Goal: Task Accomplishment & Management: Manage account settings

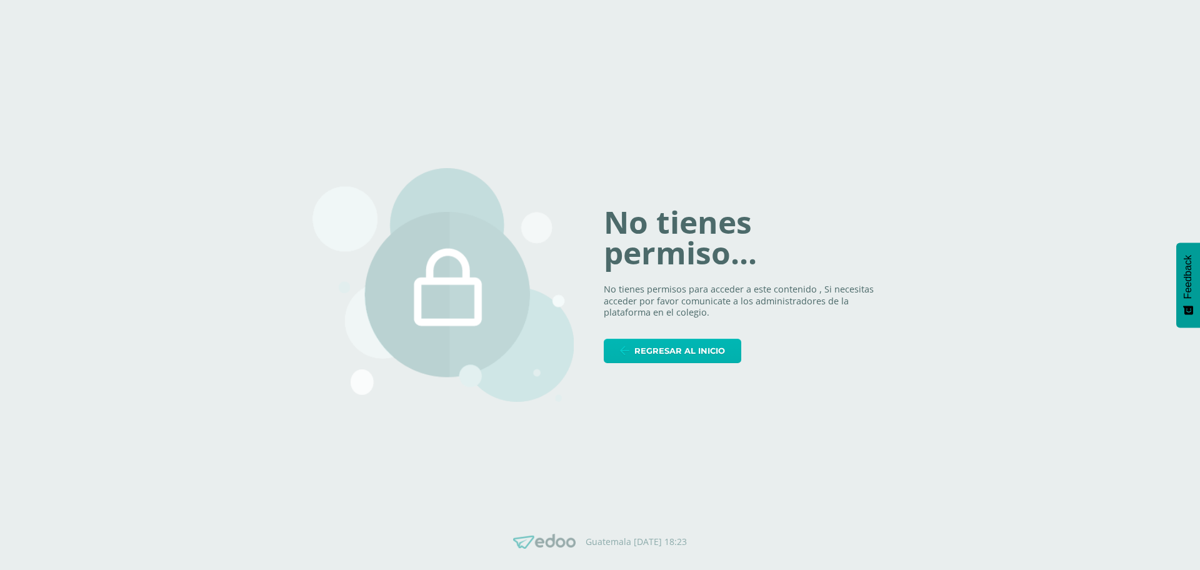
click at [711, 357] on span "Regresar al inicio" at bounding box center [680, 350] width 91 height 23
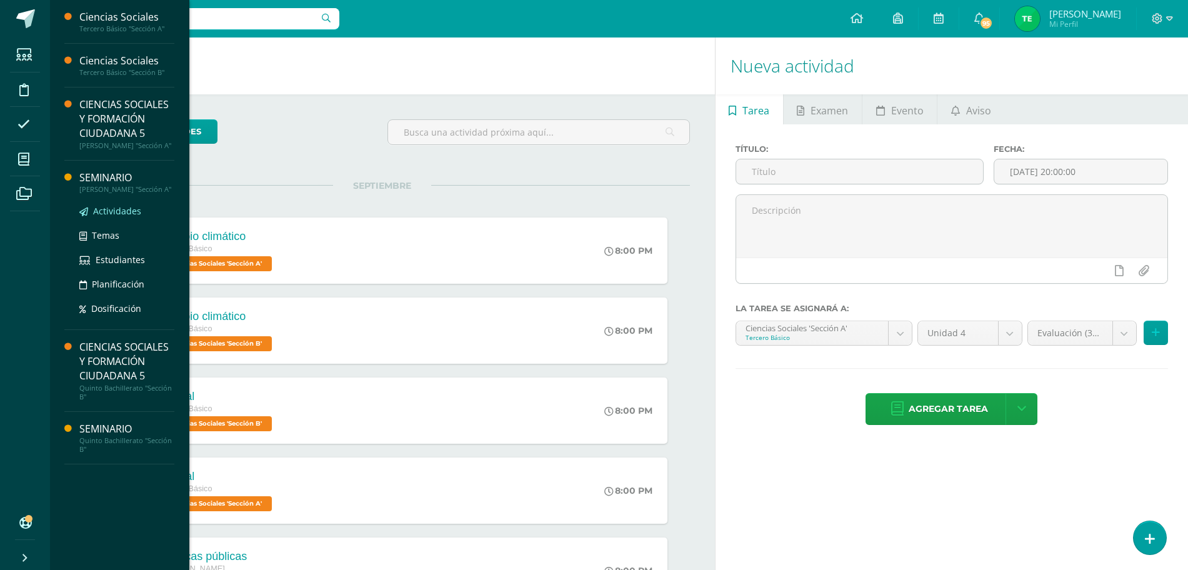
click at [109, 217] on span "Actividades" at bounding box center [117, 211] width 48 height 12
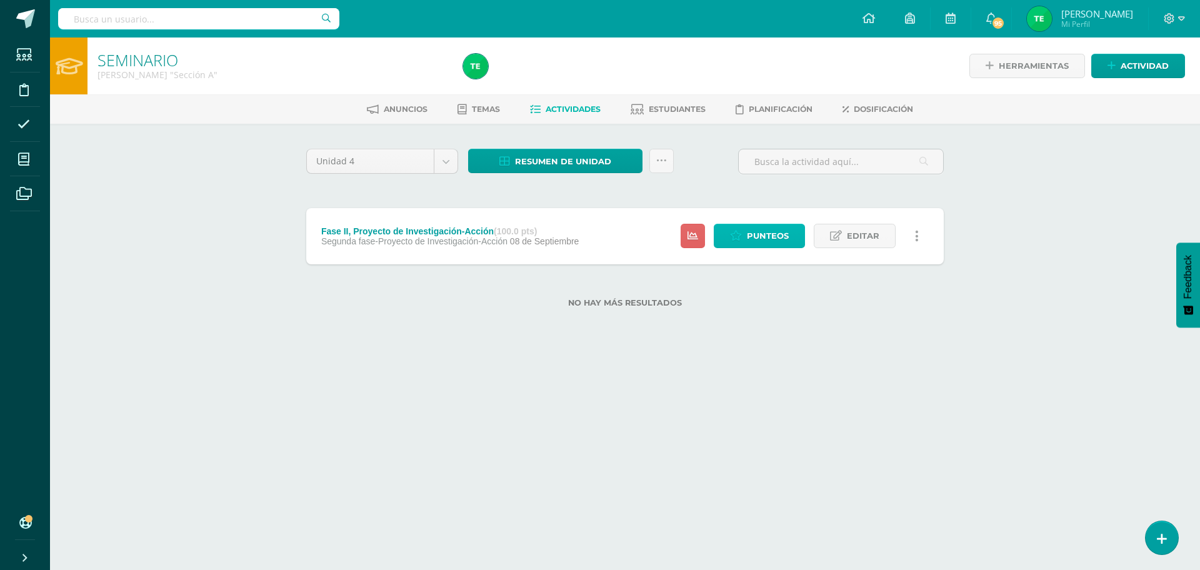
click at [774, 242] on span "Punteos" at bounding box center [768, 235] width 42 height 23
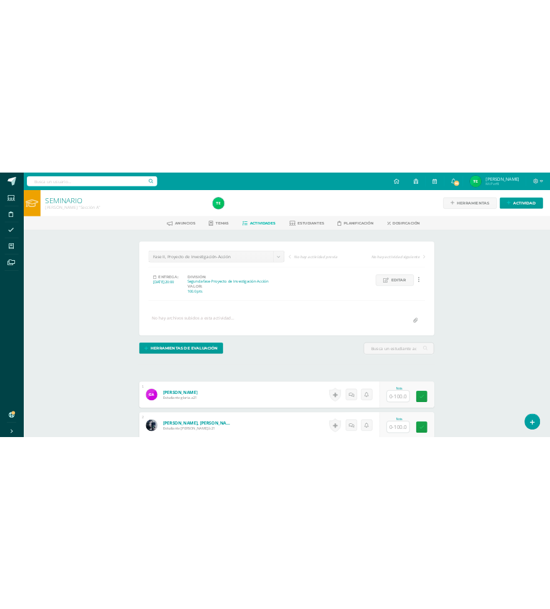
scroll to position [1, 0]
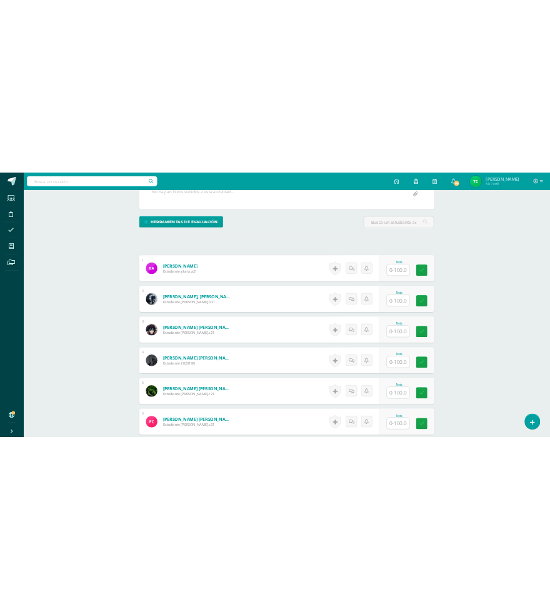
scroll to position [314, 0]
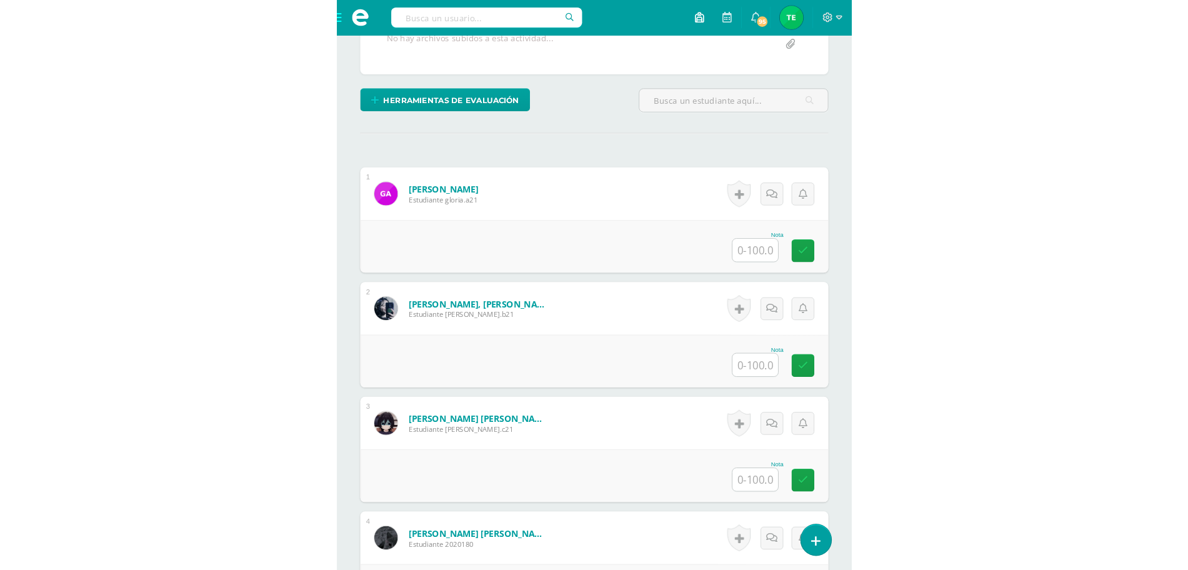
scroll to position [273, 0]
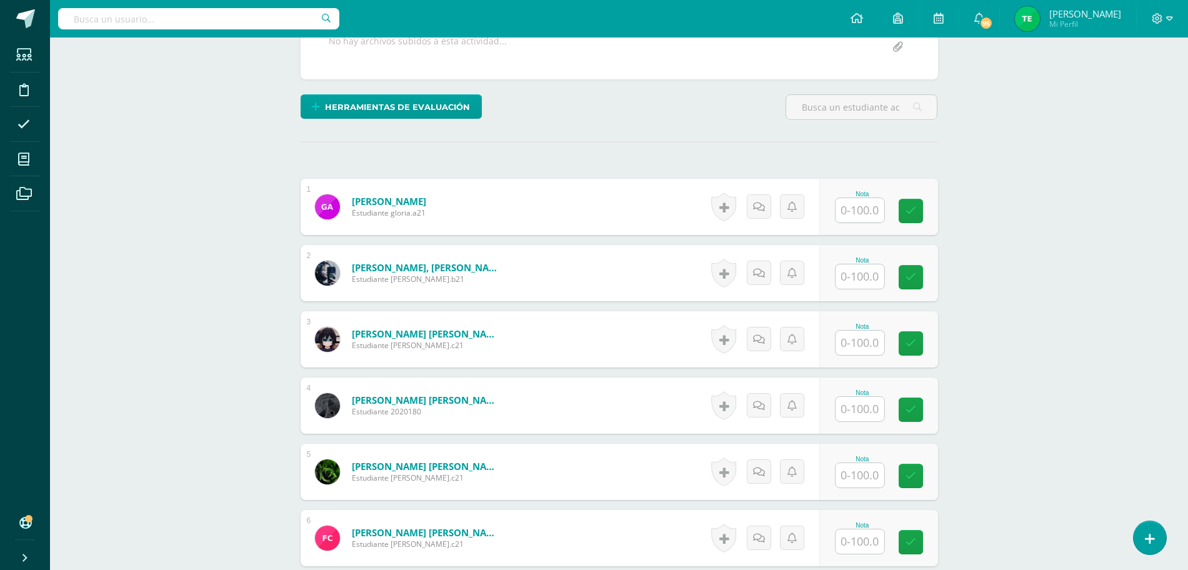
click at [876, 211] on input "text" at bounding box center [860, 210] width 49 height 24
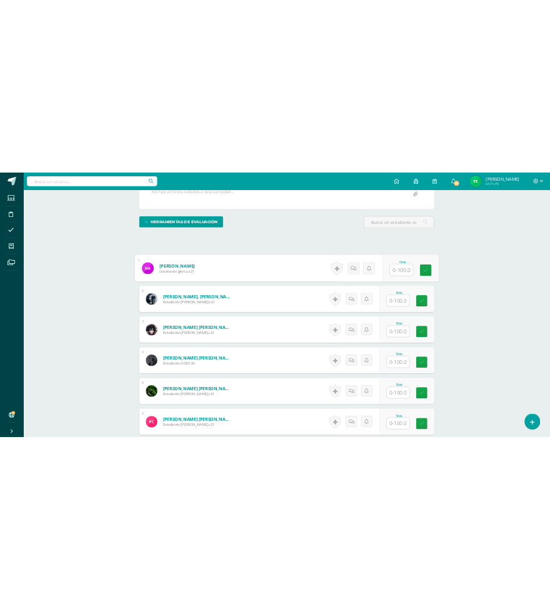
scroll to position [314, 0]
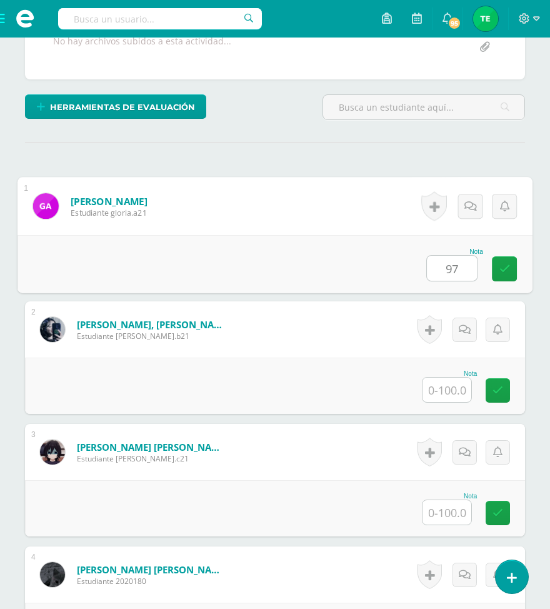
type input "97"
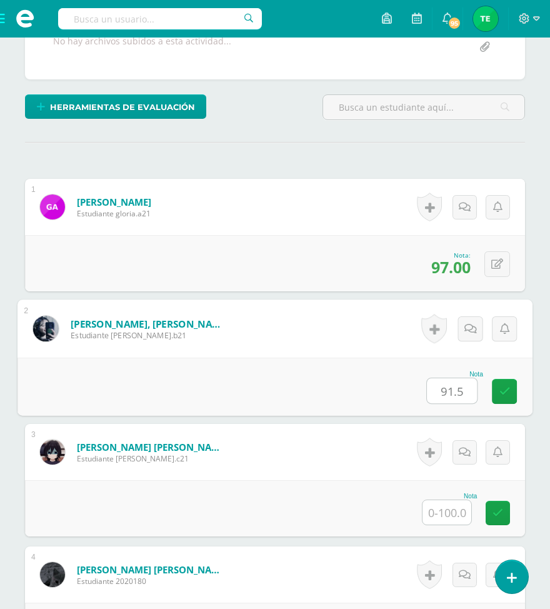
type input "91.5"
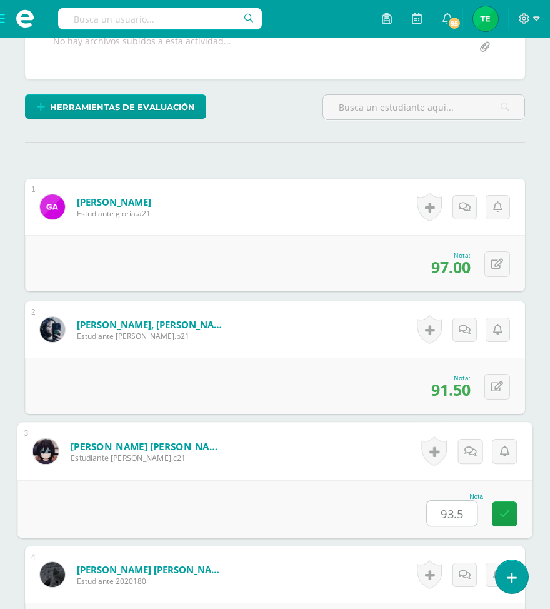
type input "93.5"
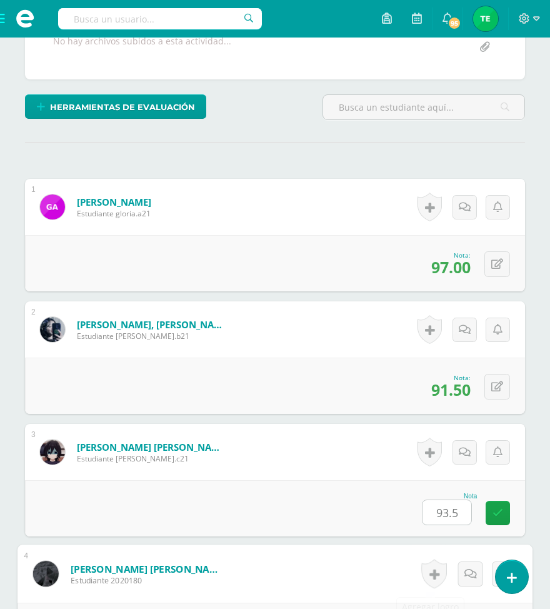
scroll to position [645, 0]
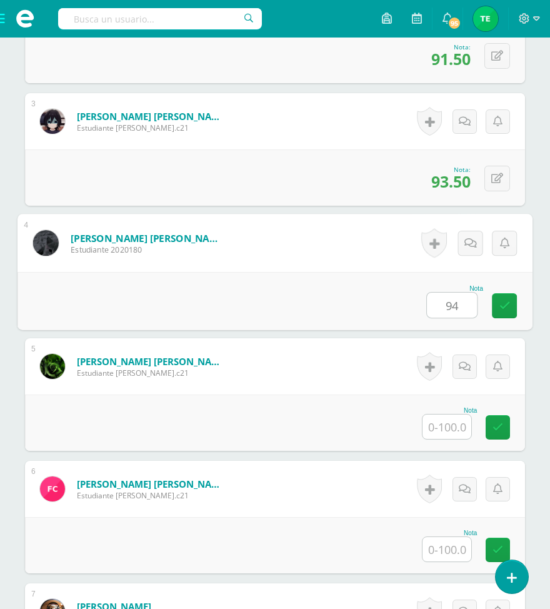
type input "94"
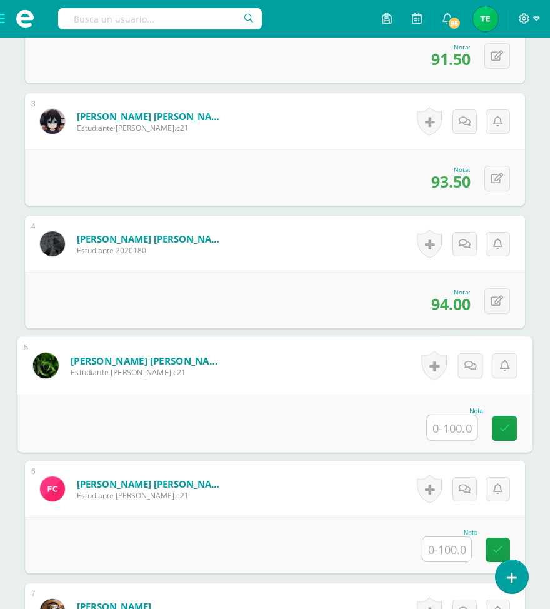
click at [466, 424] on input "text" at bounding box center [452, 427] width 50 height 25
type input "0"
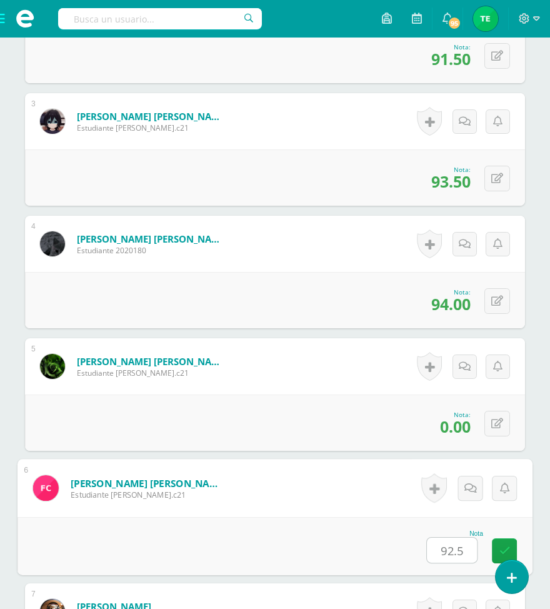
type input "92.5"
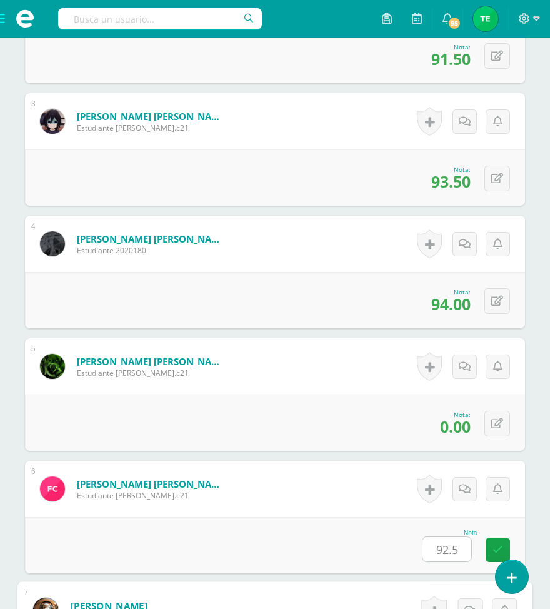
scroll to position [1013, 0]
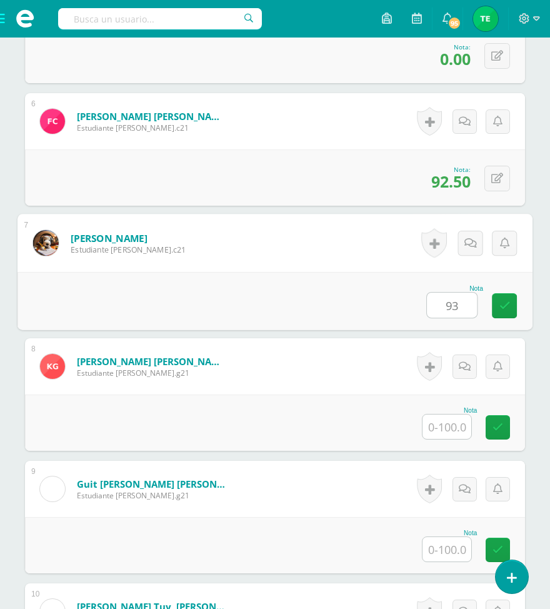
type input "93"
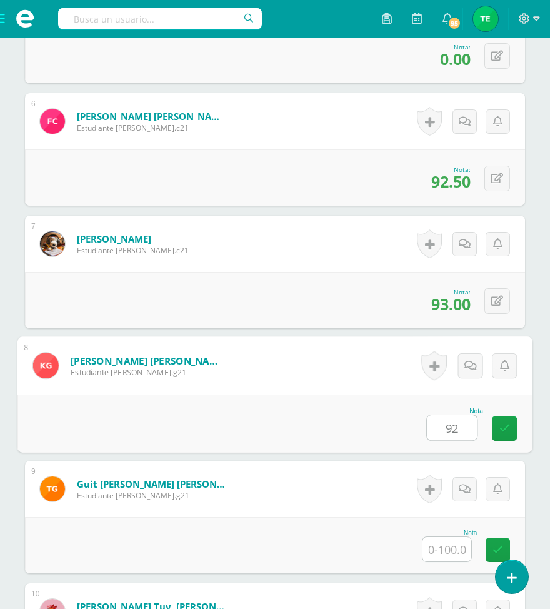
type input "92"
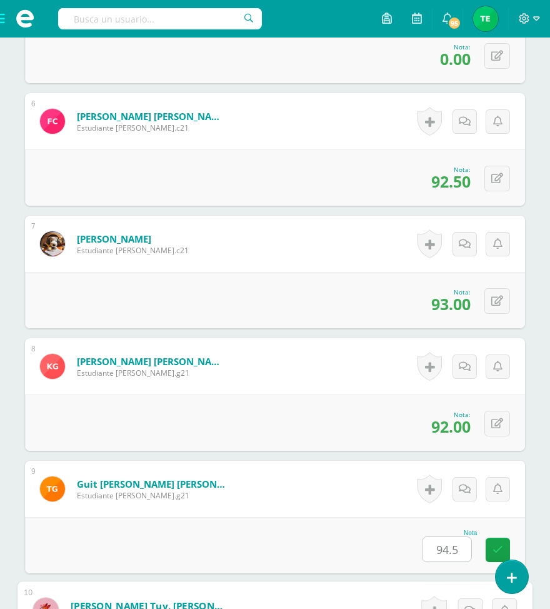
scroll to position [1380, 0]
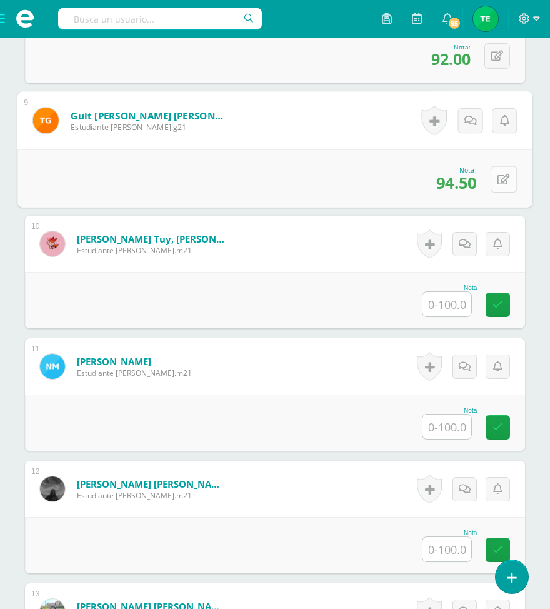
click at [494, 183] on button at bounding box center [504, 179] width 26 height 26
type input "92"
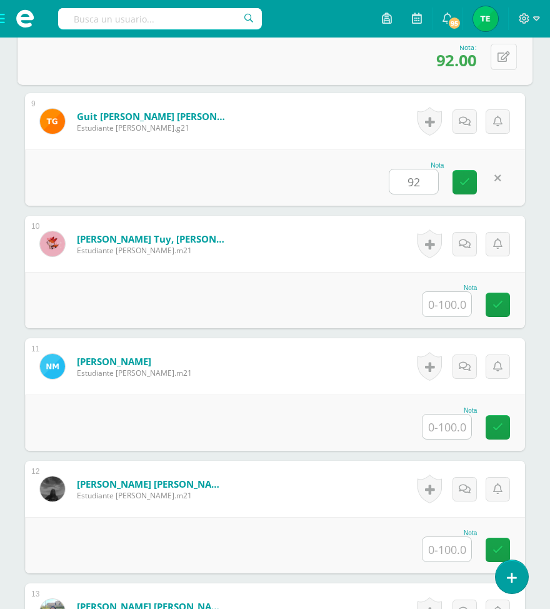
click at [496, 57] on button at bounding box center [504, 56] width 26 height 26
type input "94.5"
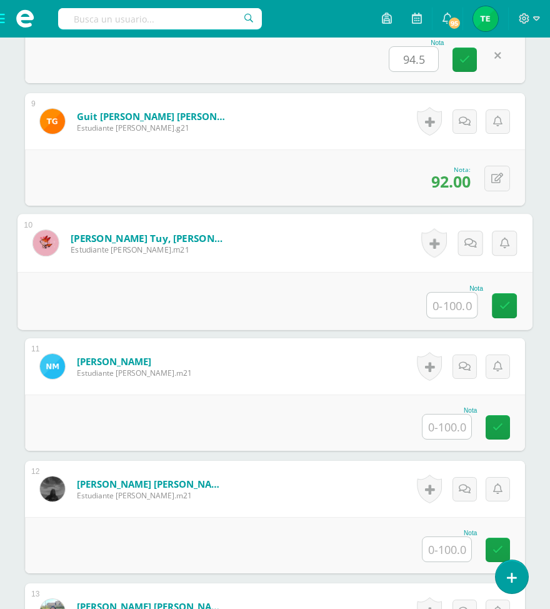
click at [460, 310] on input "text" at bounding box center [452, 305] width 50 height 25
type input "94"
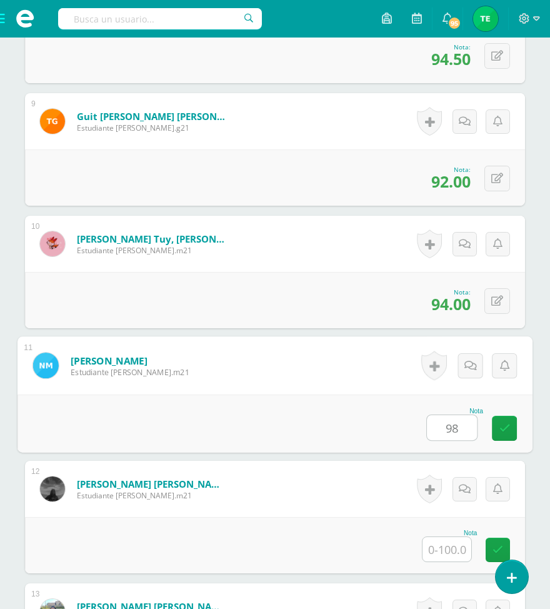
type input "98"
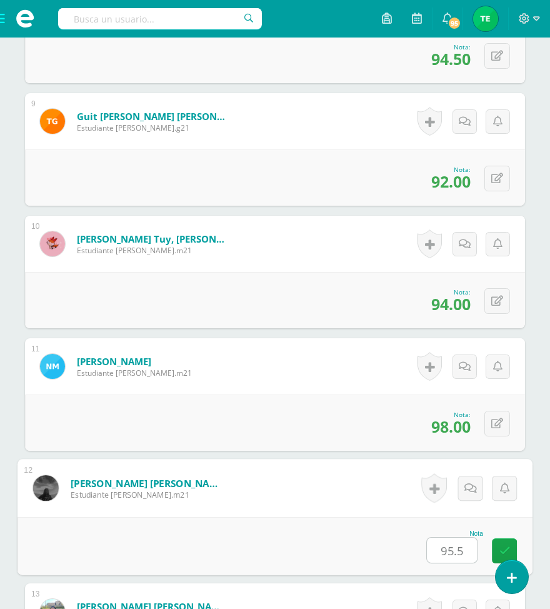
type input "95.5"
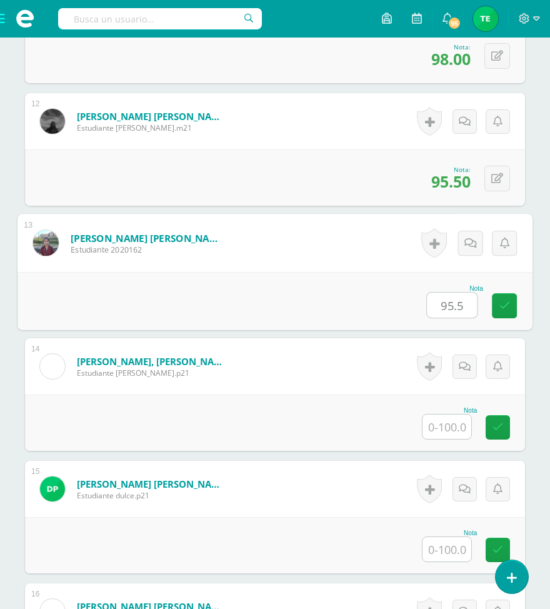
type input "95.5"
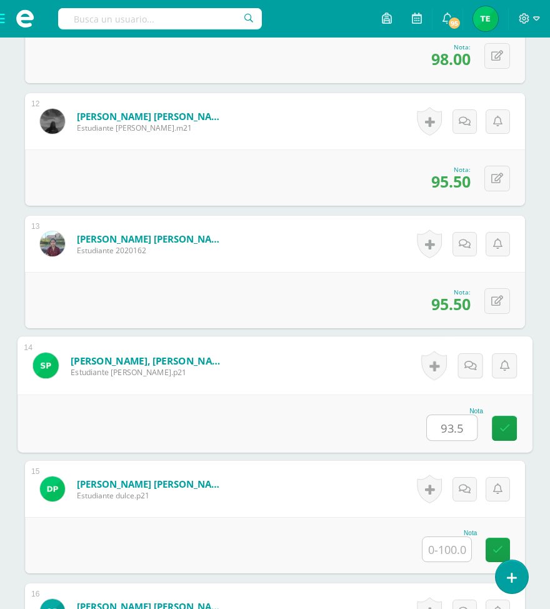
type input "93.5"
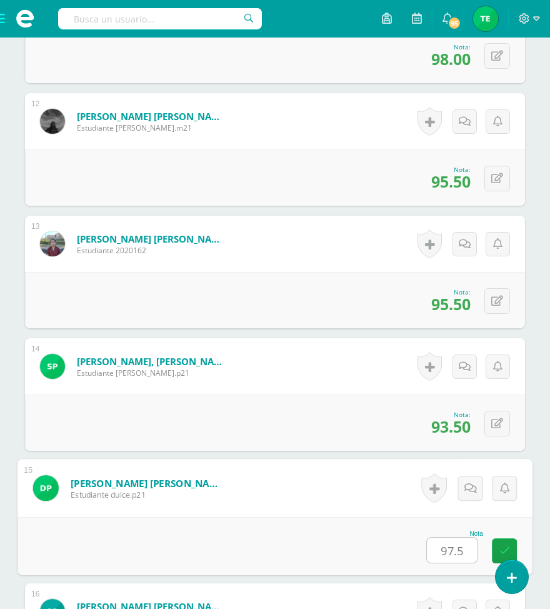
type input "97.5"
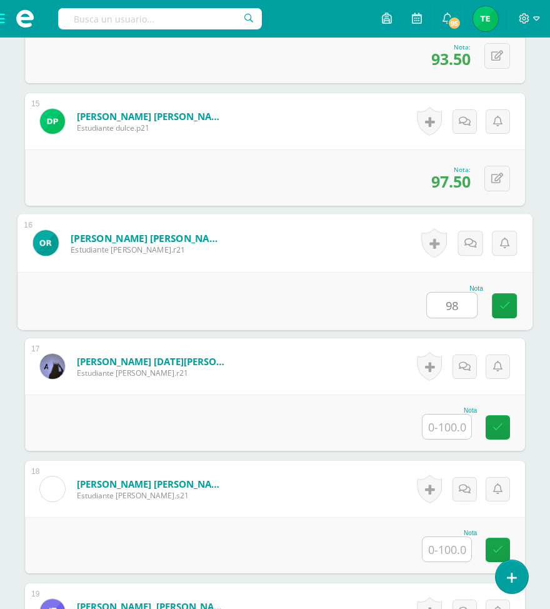
type input "98"
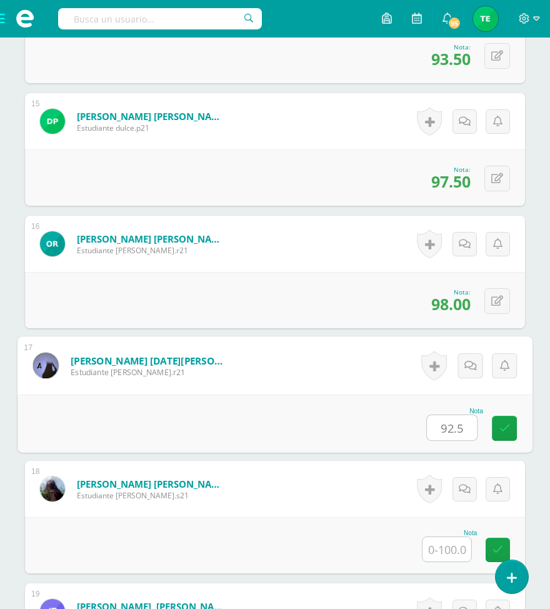
type input "92.5"
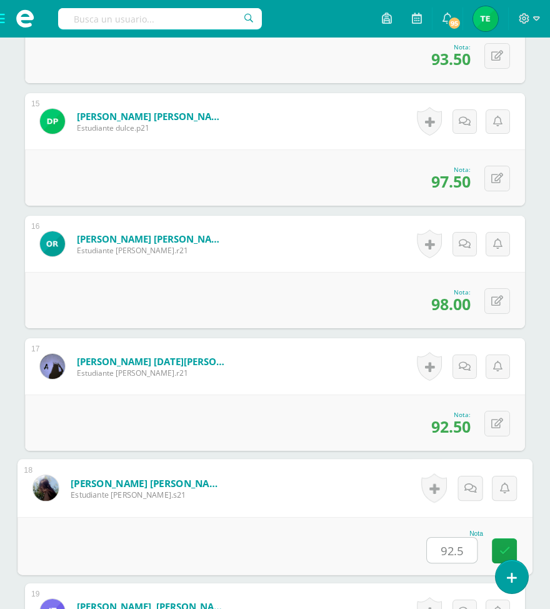
type input "92.5"
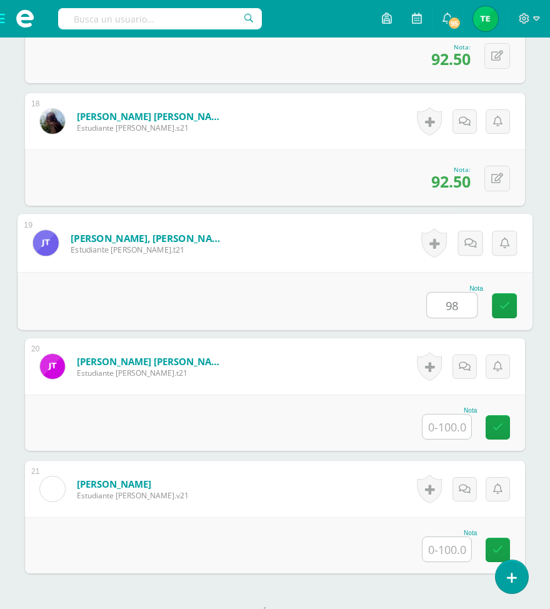
type input "98"
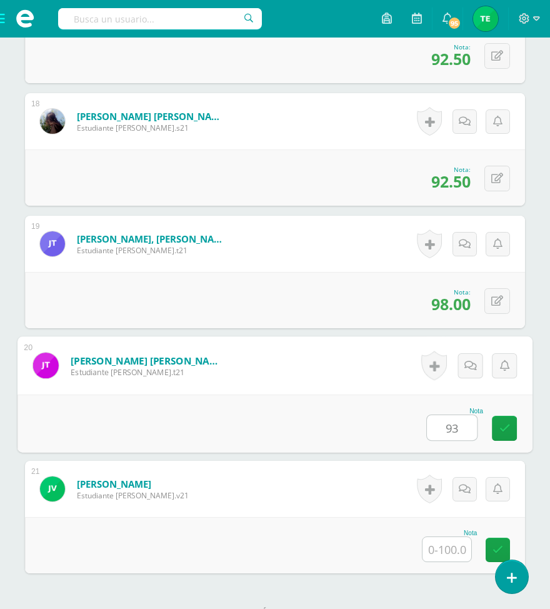
type input "93"
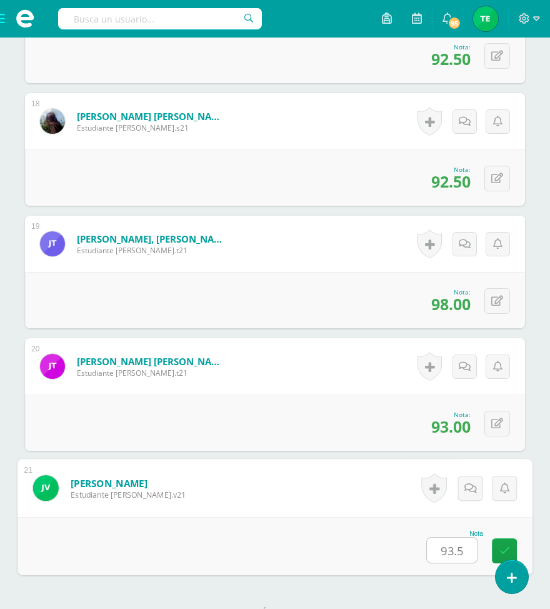
type input "93.5"
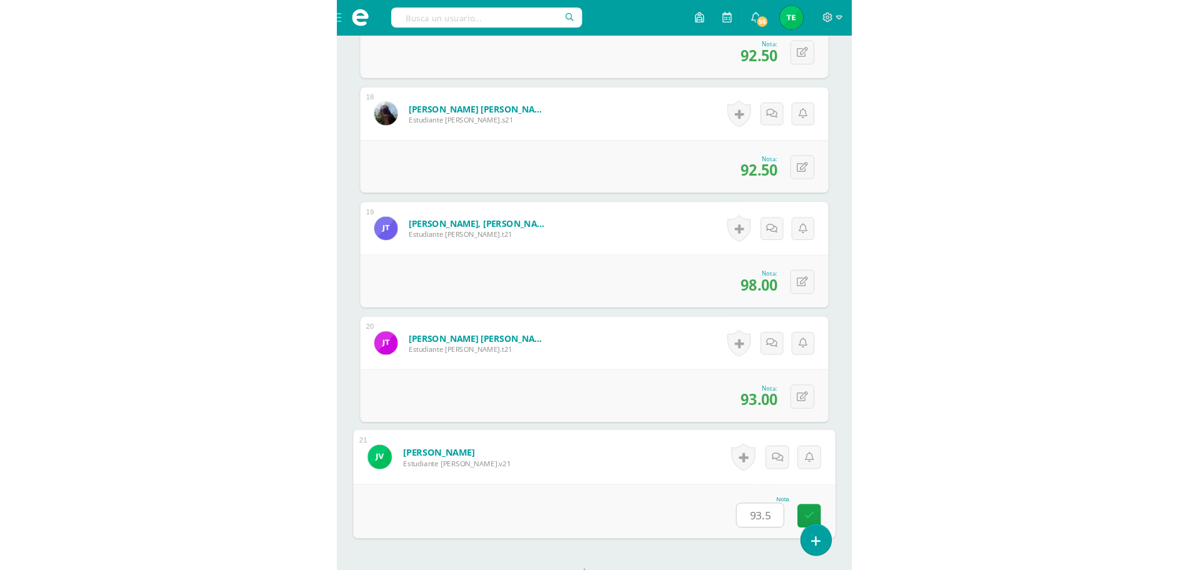
scroll to position [1406, 0]
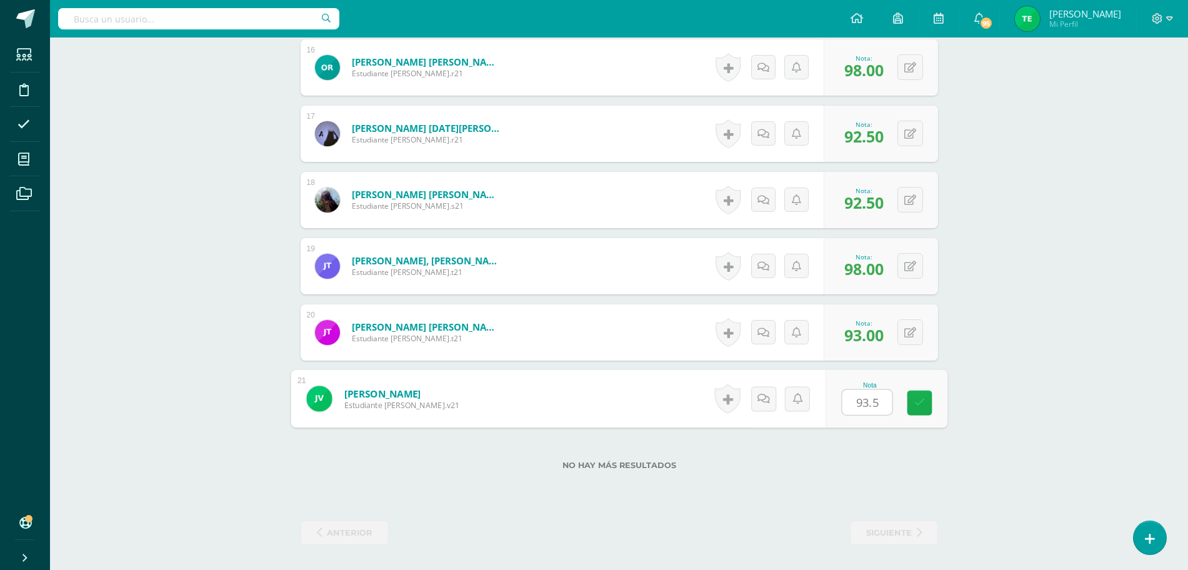
click at [919, 400] on icon at bounding box center [919, 403] width 11 height 11
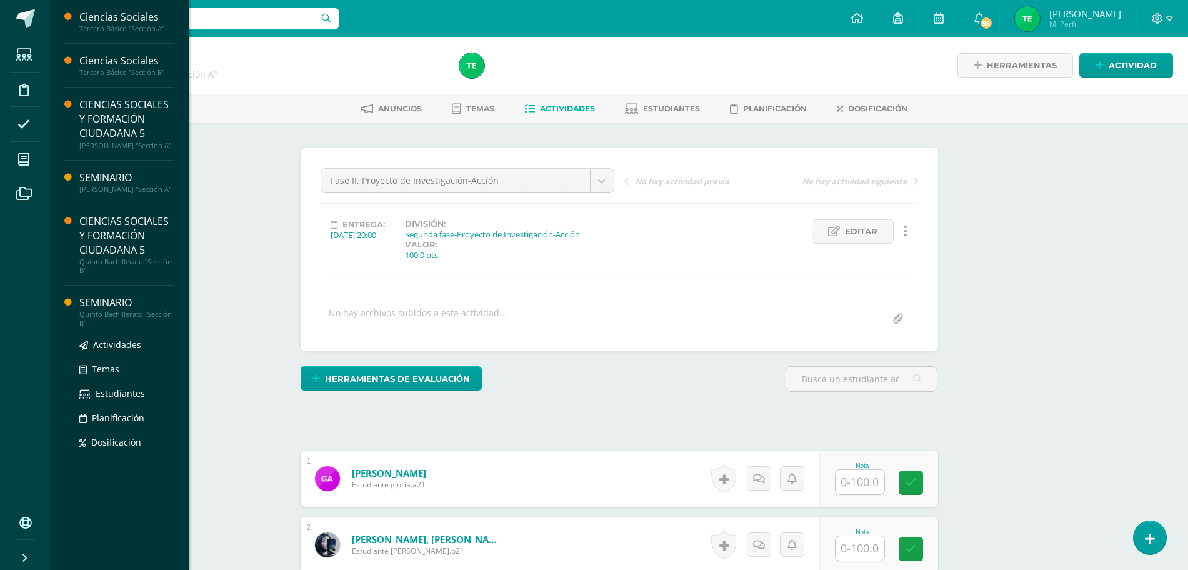
scroll to position [1, 0]
click at [97, 351] on span "Actividades" at bounding box center [117, 345] width 48 height 12
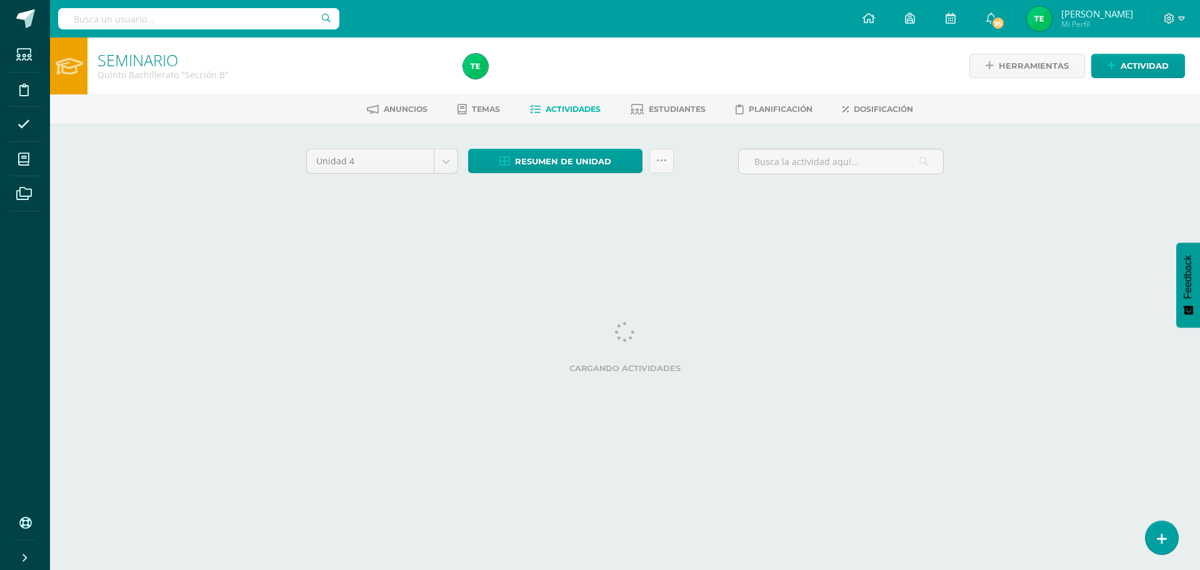
click at [97, 233] on html "Estudiantes Disciplina Asistencia Mis cursos Archivos Soporte Ayuda Reportar un…" at bounding box center [600, 116] width 1200 height 233
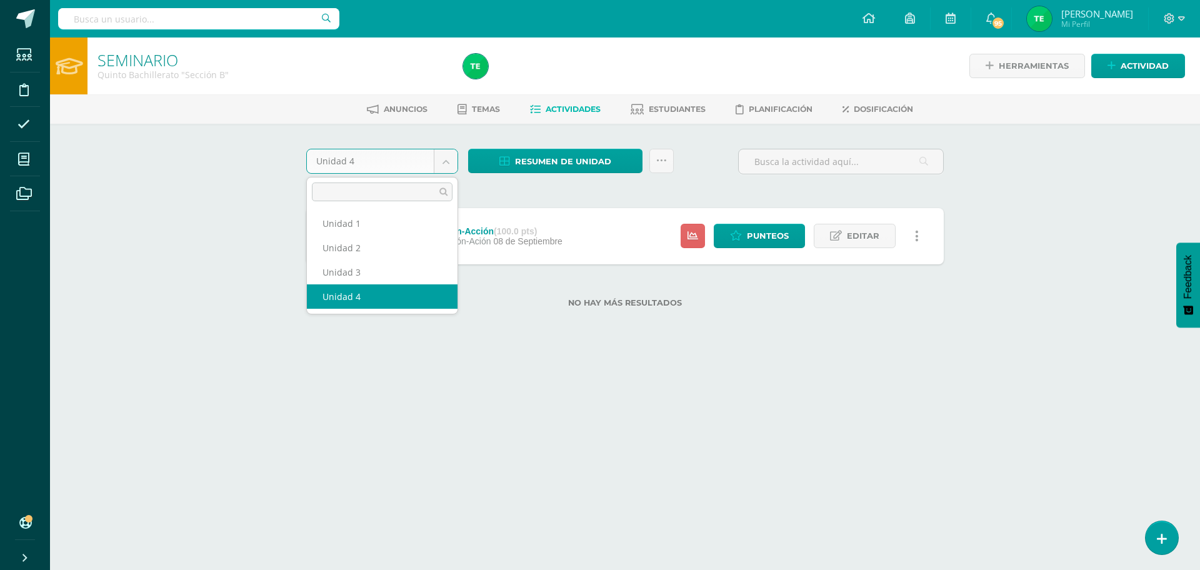
click at [448, 162] on body "Estudiantes Disciplina Asistencia Mis cursos Archivos Soporte Ayuda Reportar un…" at bounding box center [600, 174] width 1200 height 348
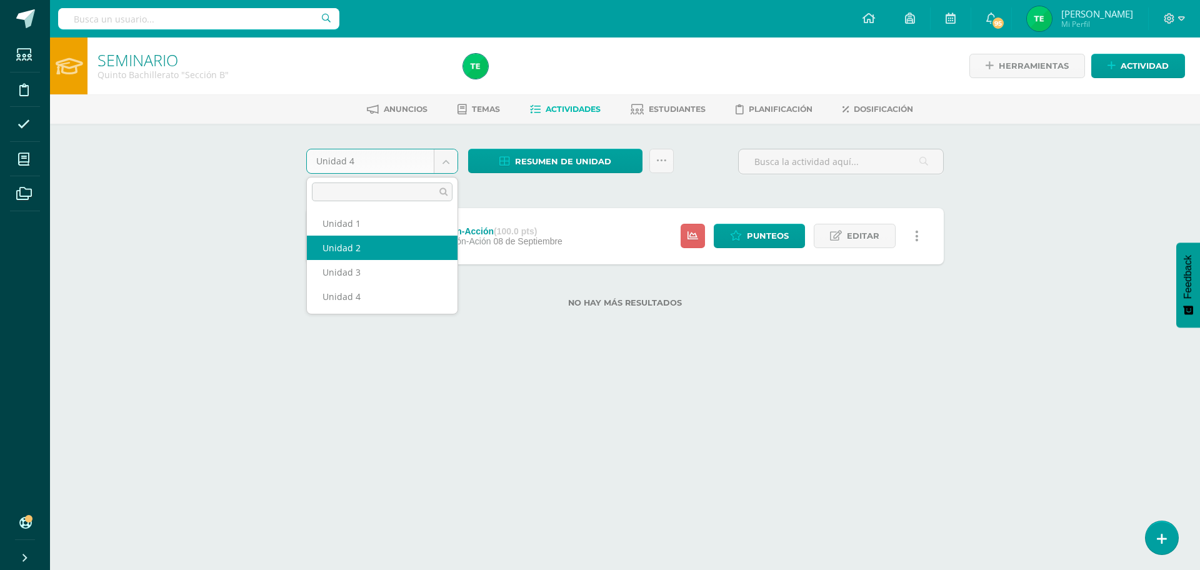
select select "Unidad 2"
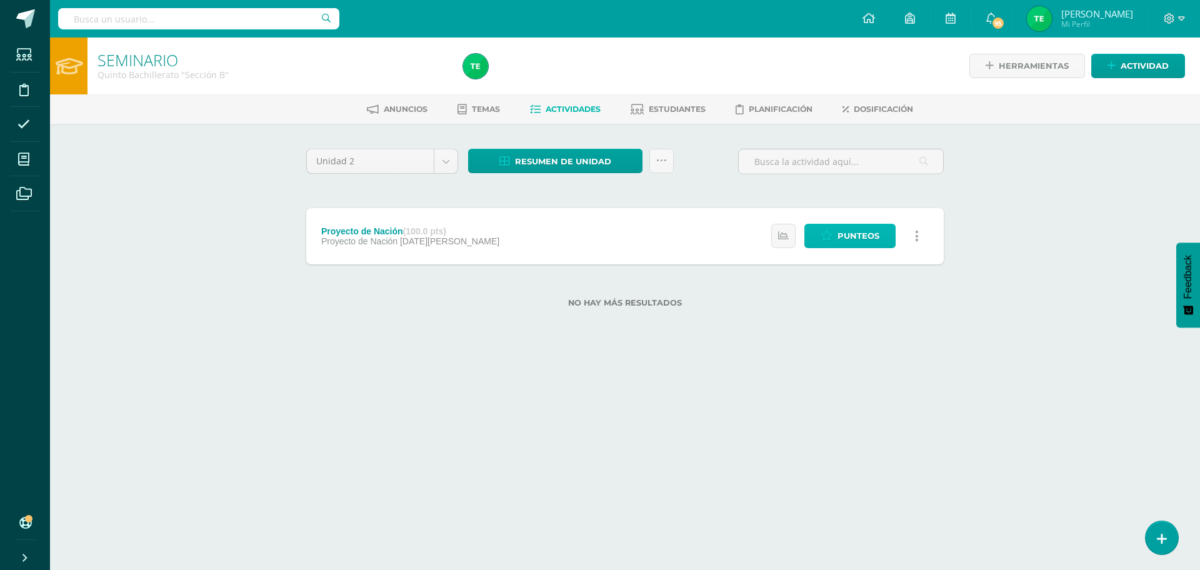
click at [872, 239] on span "Punteos" at bounding box center [859, 235] width 42 height 23
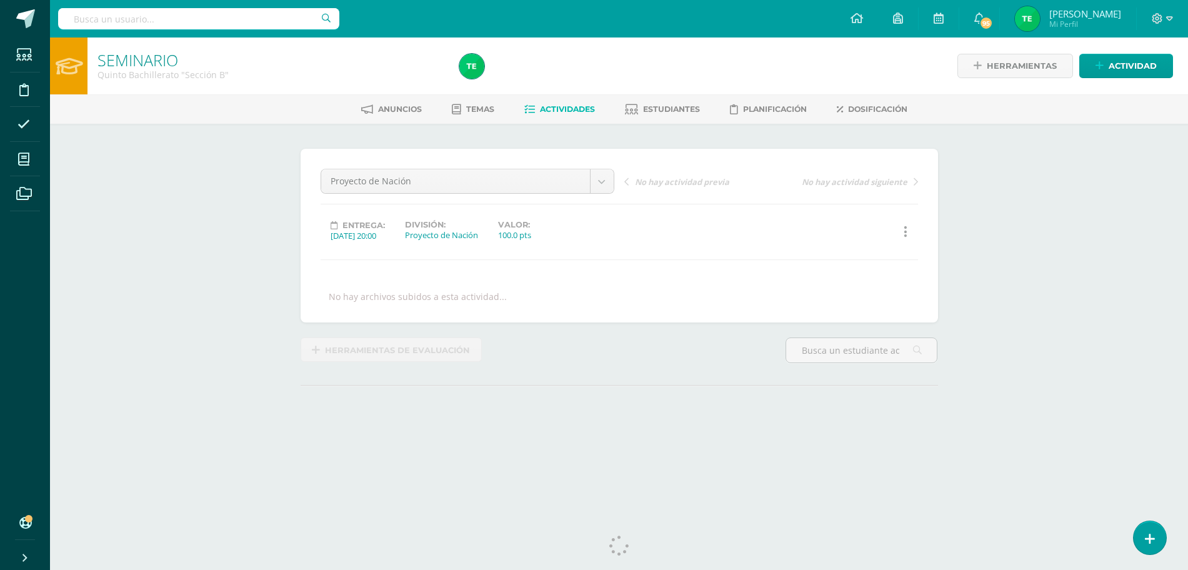
click at [887, 243] on div "Historial de actividad Historial de actividad" at bounding box center [847, 232] width 152 height 24
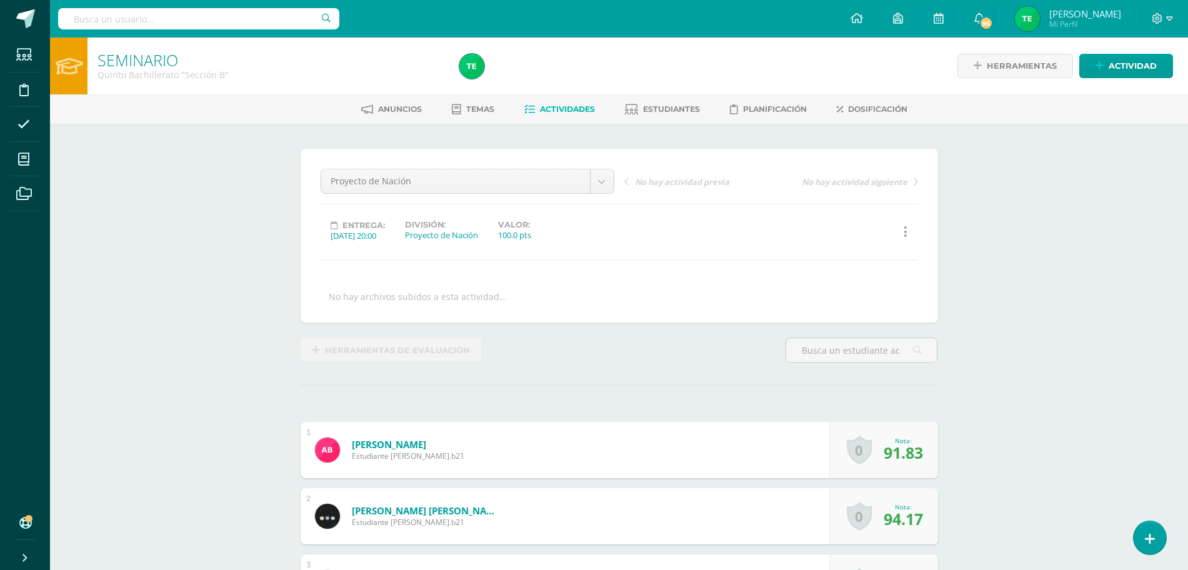
scroll to position [1, 0]
drag, startPoint x: 887, startPoint y: 243, endPoint x: 234, endPoint y: 296, distance: 655.4
click at [685, 105] on span "Estudiantes" at bounding box center [671, 108] width 57 height 9
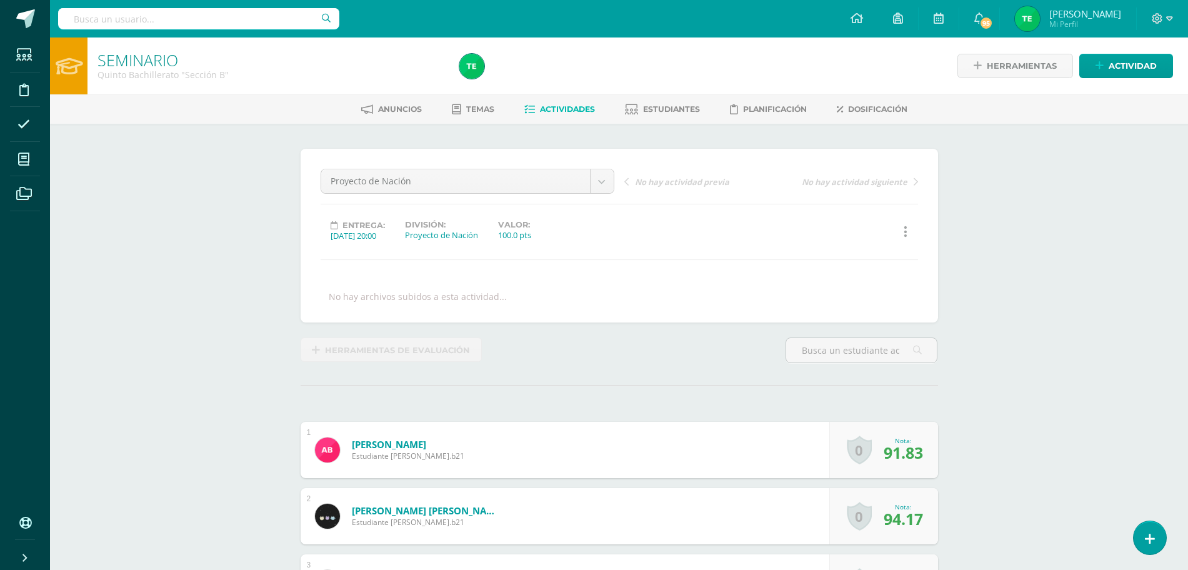
scroll to position [1, 0]
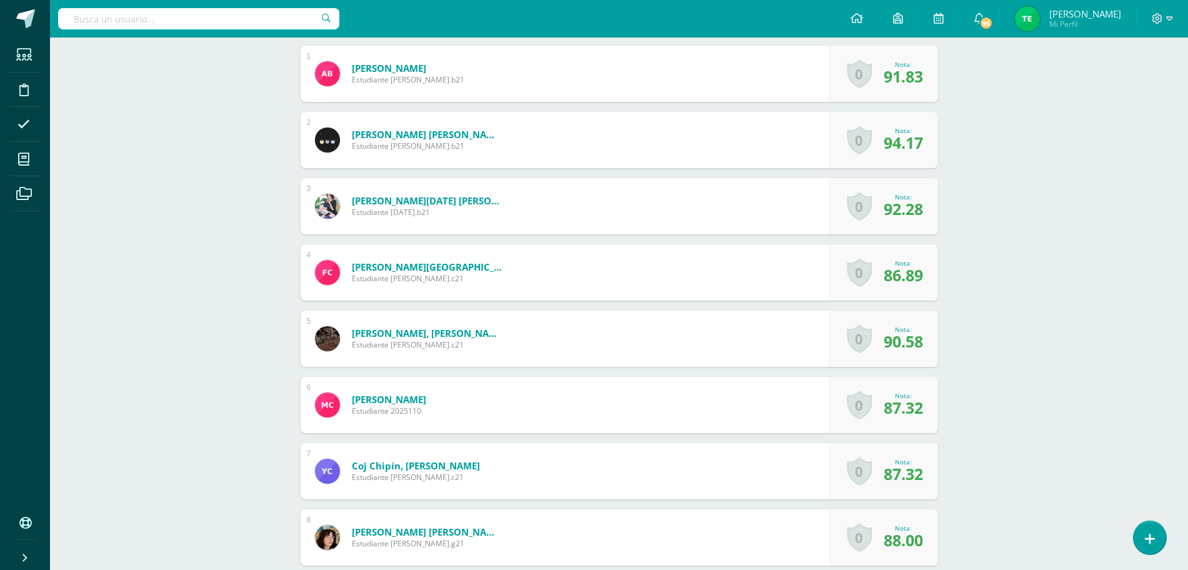
scroll to position [377, 0]
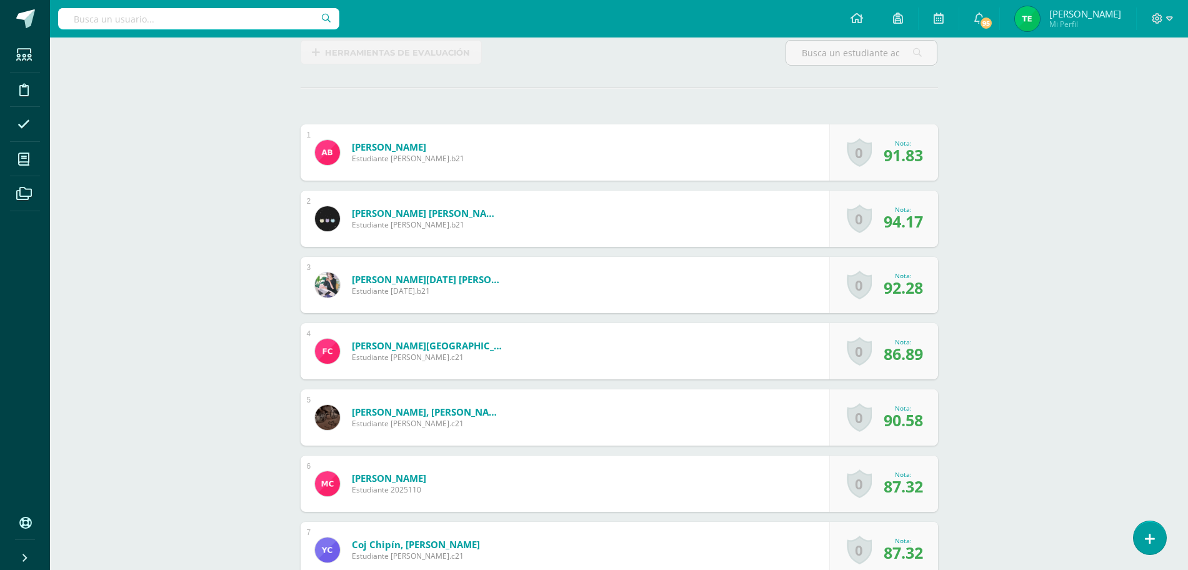
scroll to position [0, 0]
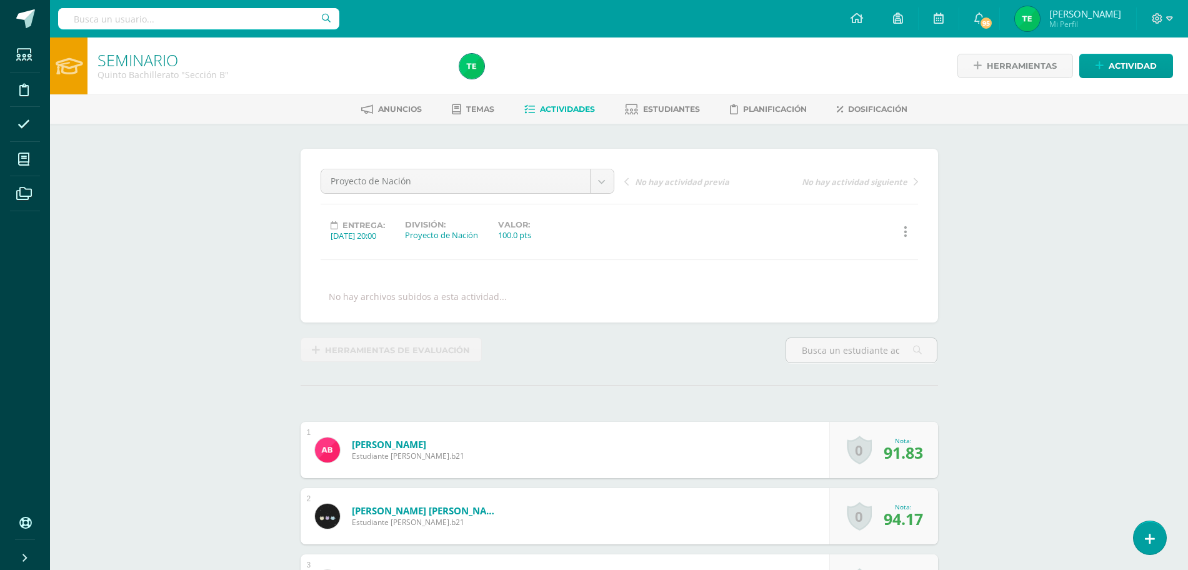
click at [569, 111] on span "Actividades" at bounding box center [567, 108] width 55 height 9
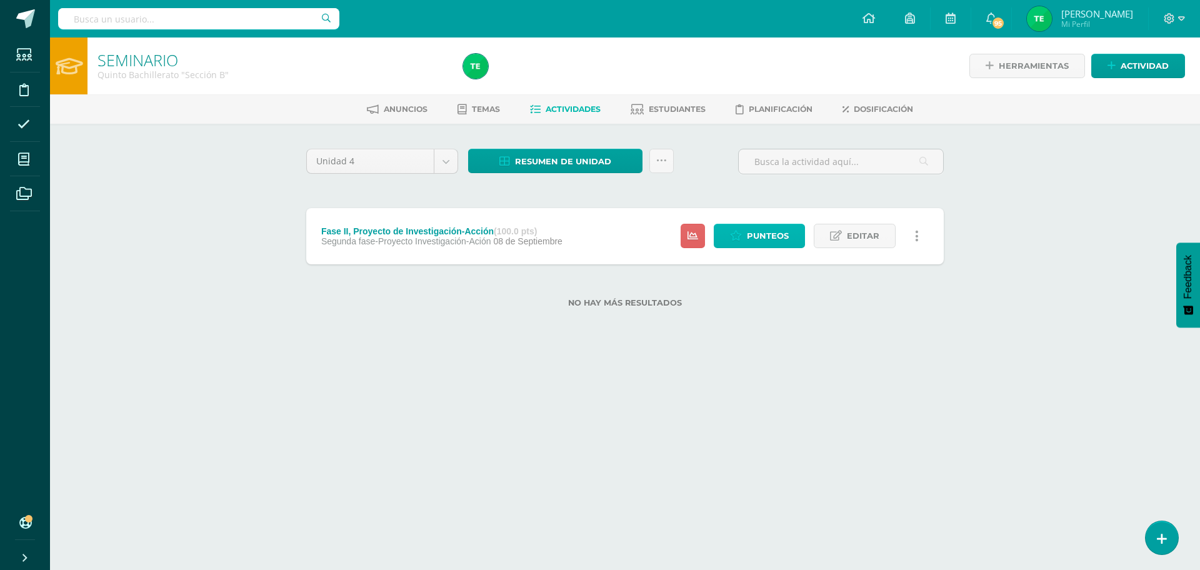
click at [775, 245] on span "Punteos" at bounding box center [768, 235] width 42 height 23
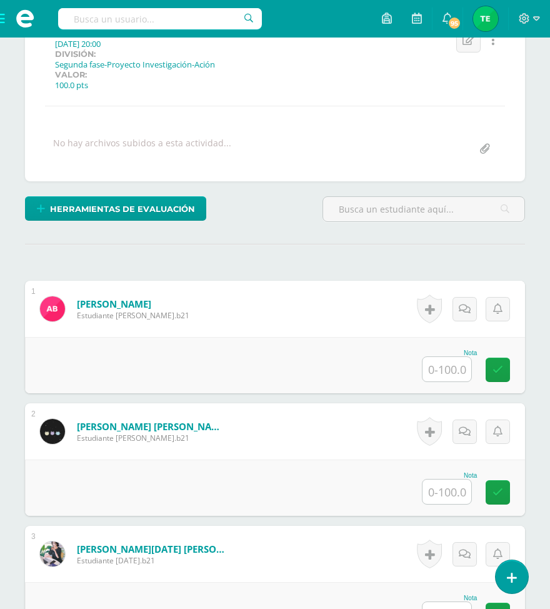
scroll to position [219, 0]
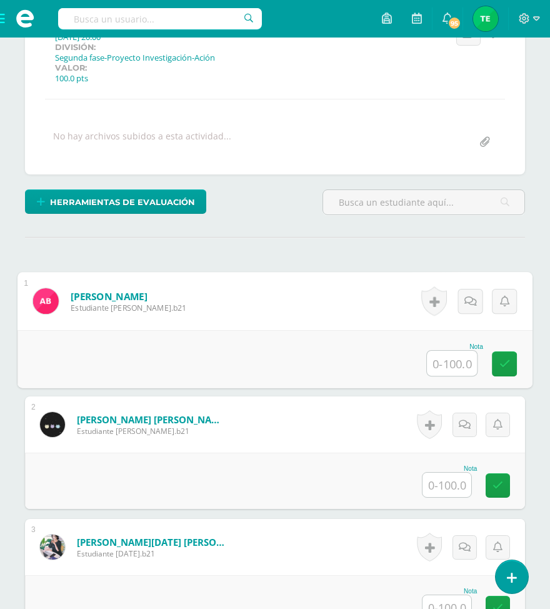
click at [444, 364] on input "text" at bounding box center [452, 363] width 50 height 25
type input "95"
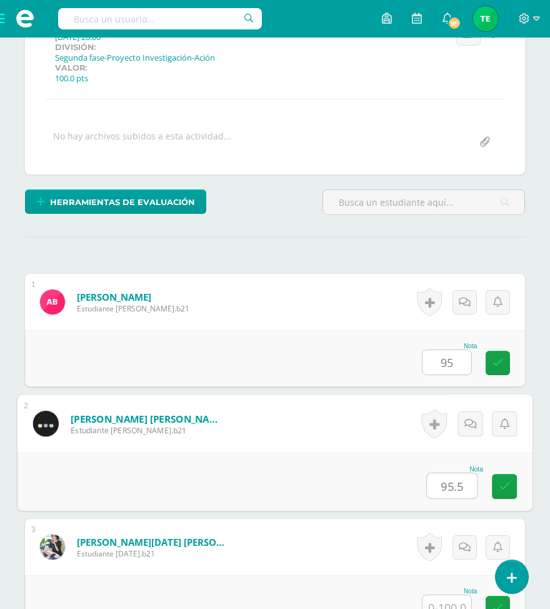
type input "95.5"
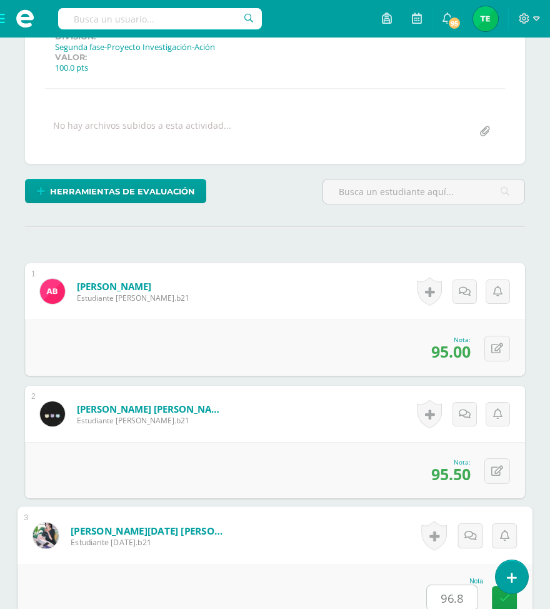
scroll to position [645, 0]
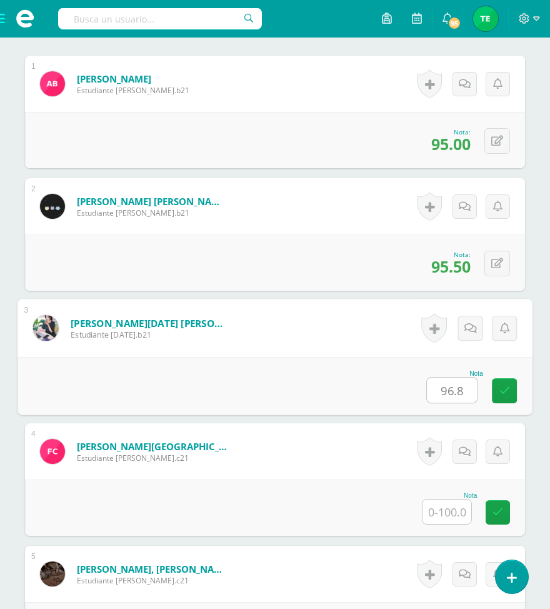
type input "96.8"
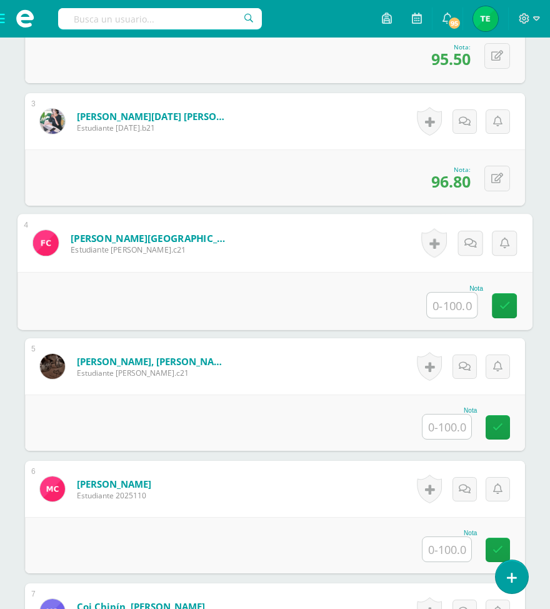
scroll to position [646, 0]
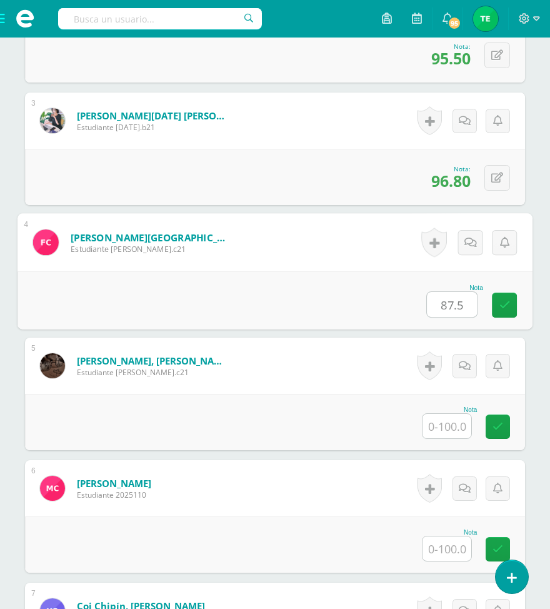
type input "87.5"
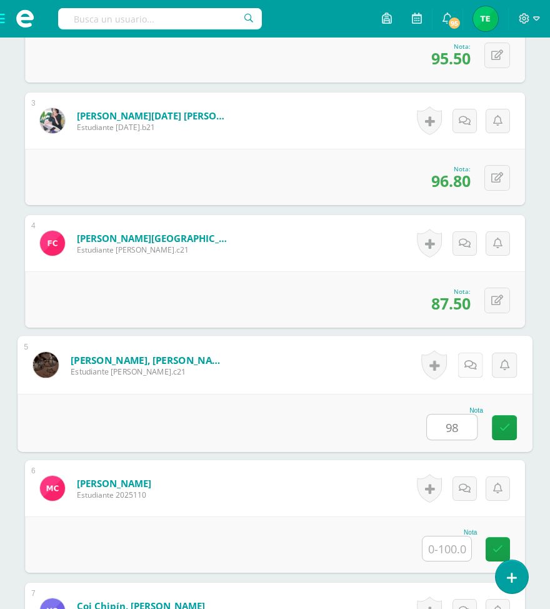
type input "98"
click at [466, 363] on icon at bounding box center [470, 364] width 13 height 11
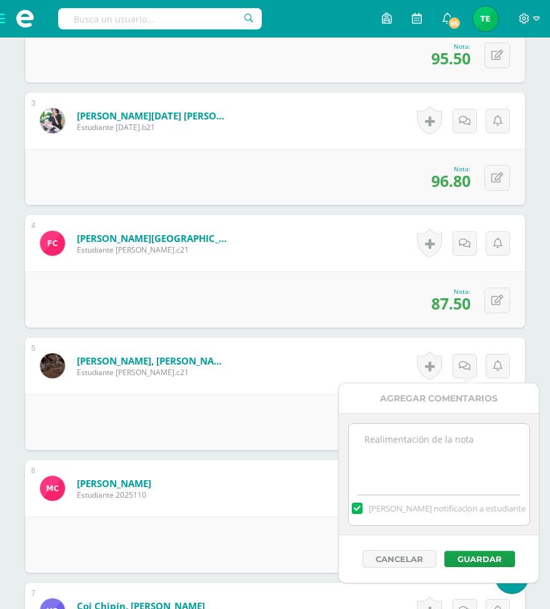
click at [368, 436] on textarea at bounding box center [439, 455] width 181 height 63
type textarea "Q"
type textarea "Aquí le sume los tres puntos de proyeto de nación"
click at [362, 511] on label at bounding box center [357, 508] width 10 height 11
click at [0, 0] on input "[PERSON_NAME] notificación a estudiante" at bounding box center [0, 0] width 0 height 0
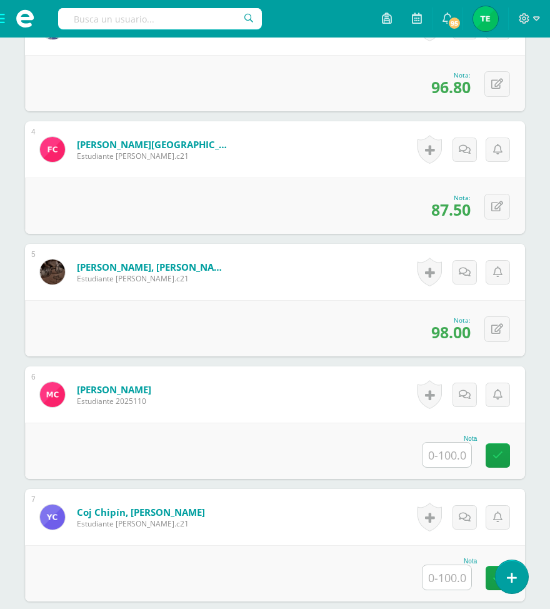
scroll to position [771, 0]
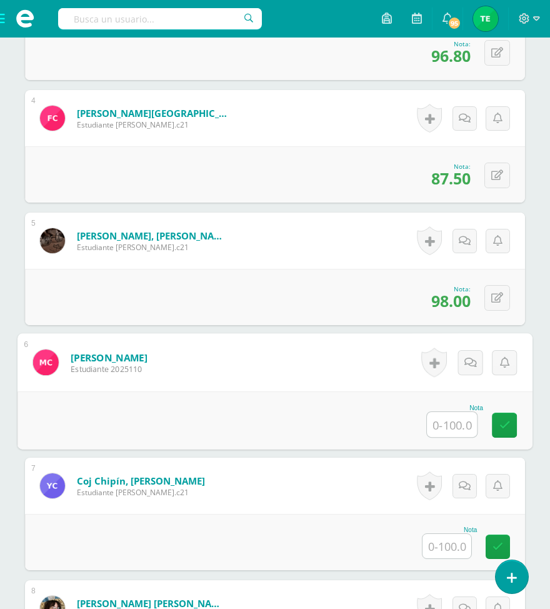
click at [446, 411] on div at bounding box center [451, 424] width 51 height 26
click at [444, 418] on input "text" at bounding box center [452, 424] width 50 height 25
click at [501, 304] on button at bounding box center [497, 298] width 26 height 26
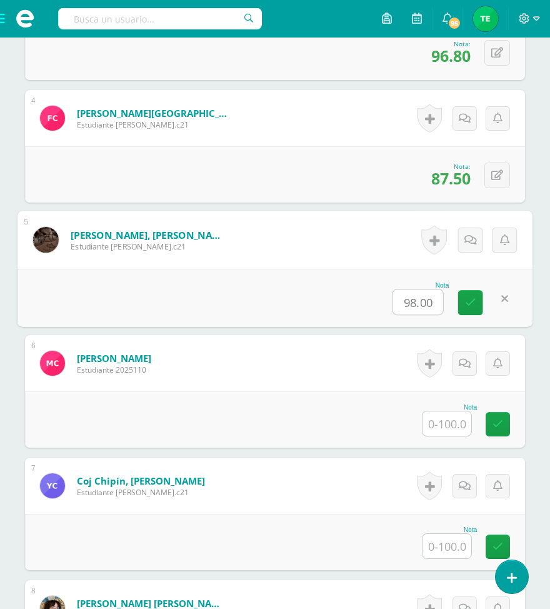
click at [438, 296] on input "98.00" at bounding box center [418, 301] width 50 height 25
type input "98.50"
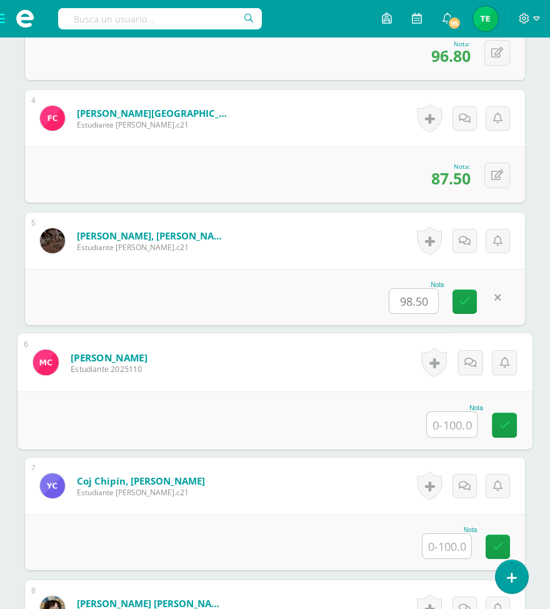
click at [438, 421] on input "text" at bounding box center [452, 424] width 50 height 25
type input "90.5"
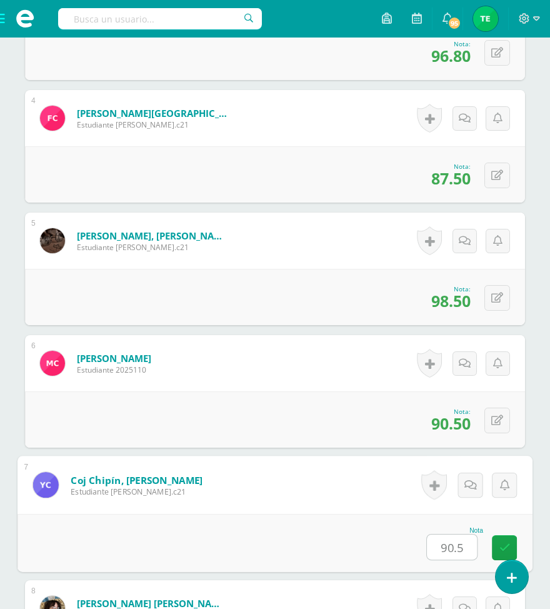
type input "90.5"
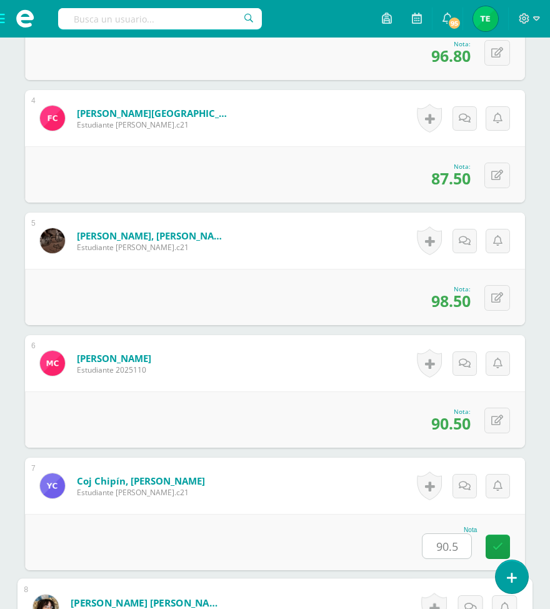
scroll to position [1135, 0]
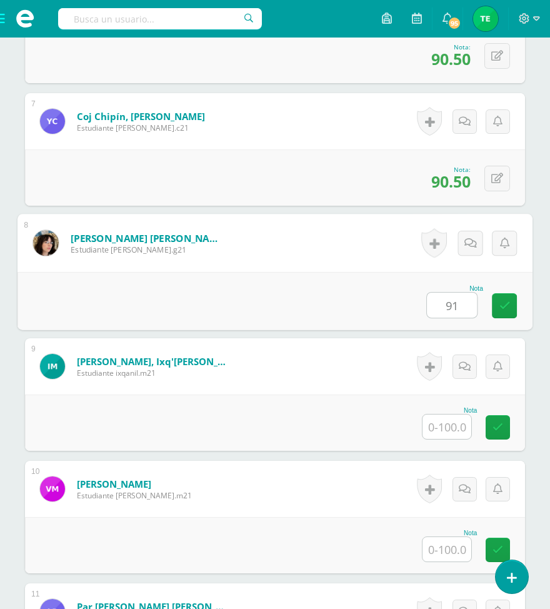
type input "91"
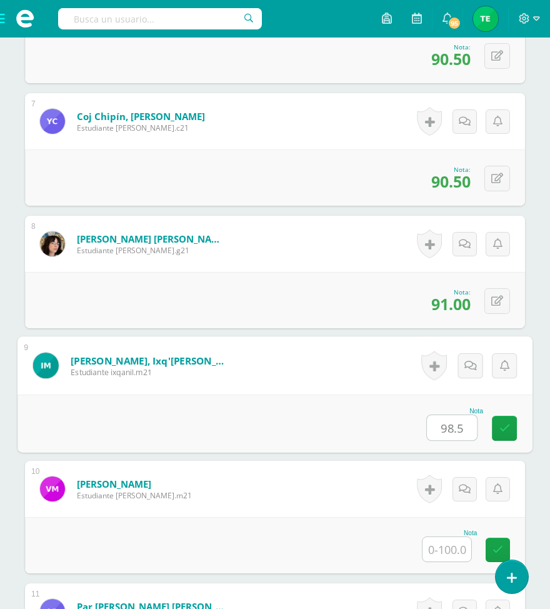
type input "98.5"
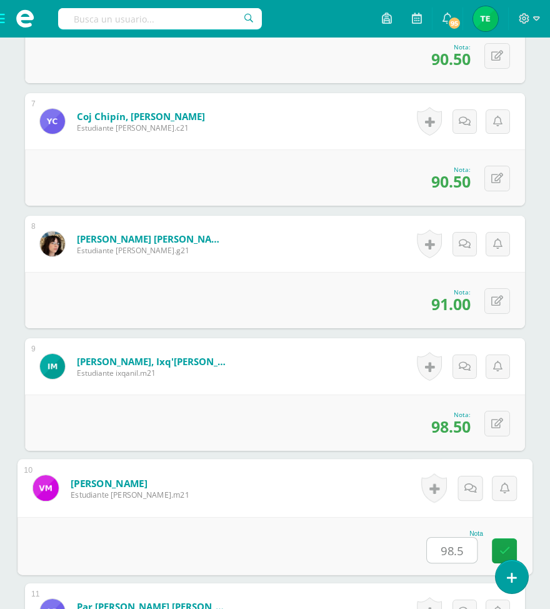
type input "98.5"
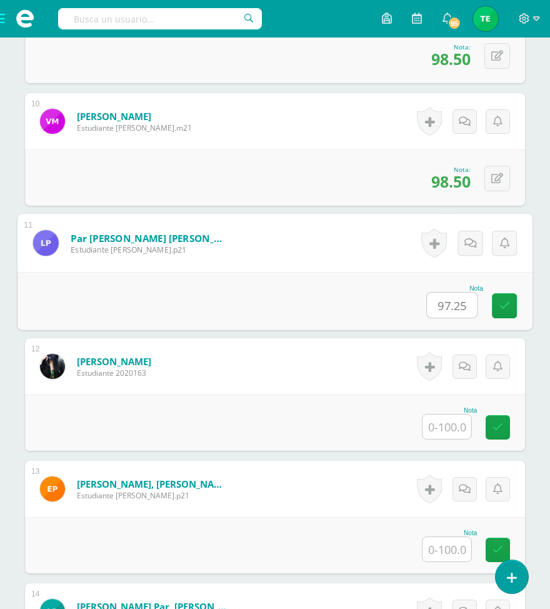
type input "97.25"
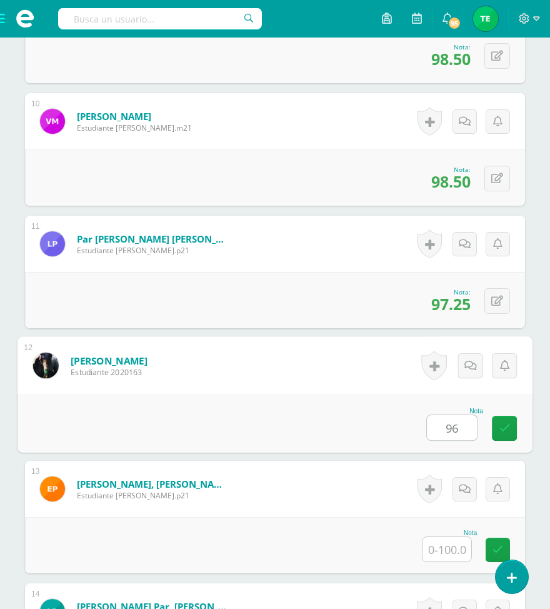
type input "96"
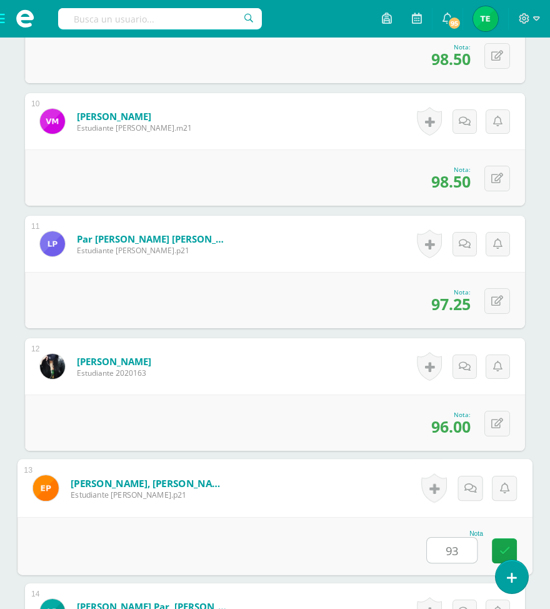
type input "93"
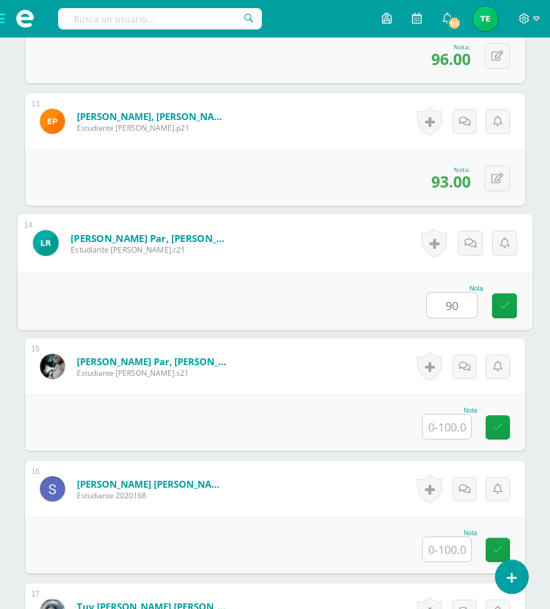
type input "90"
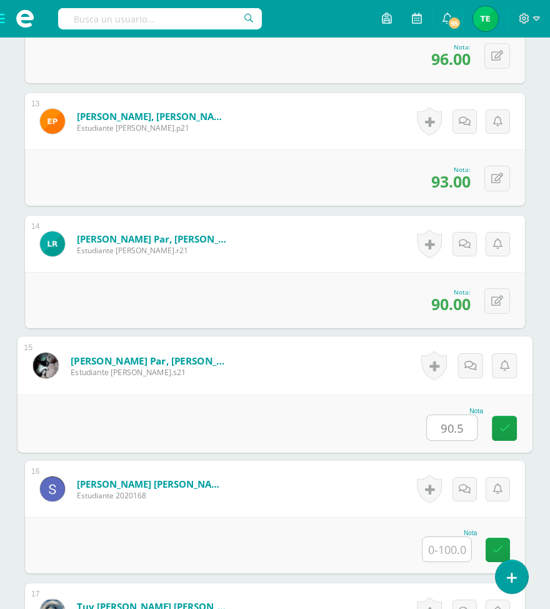
type input "90.5"
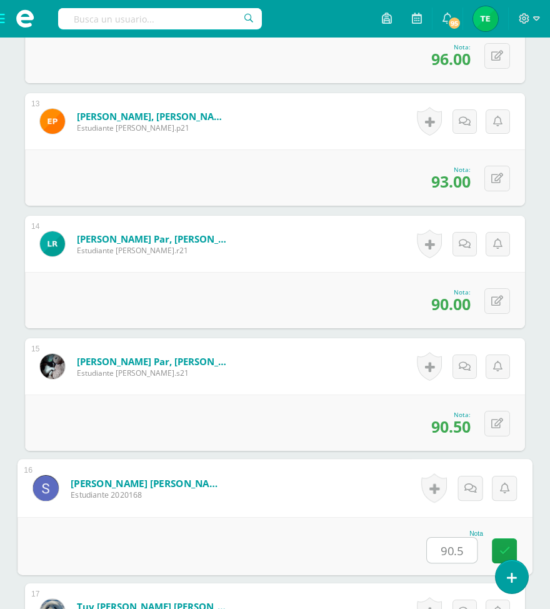
type input "90.5"
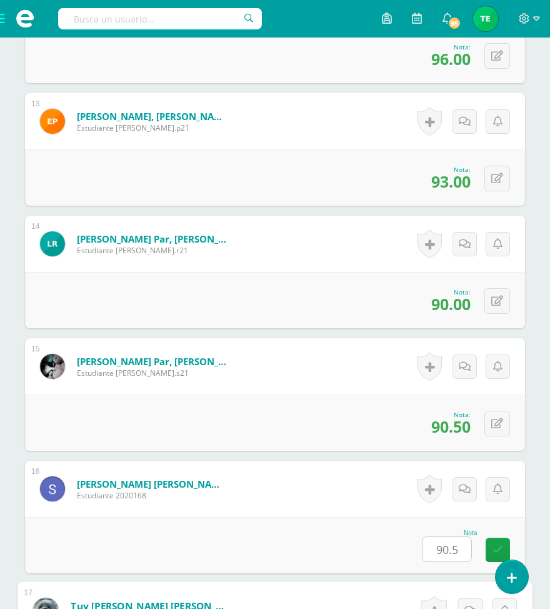
scroll to position [2238, 0]
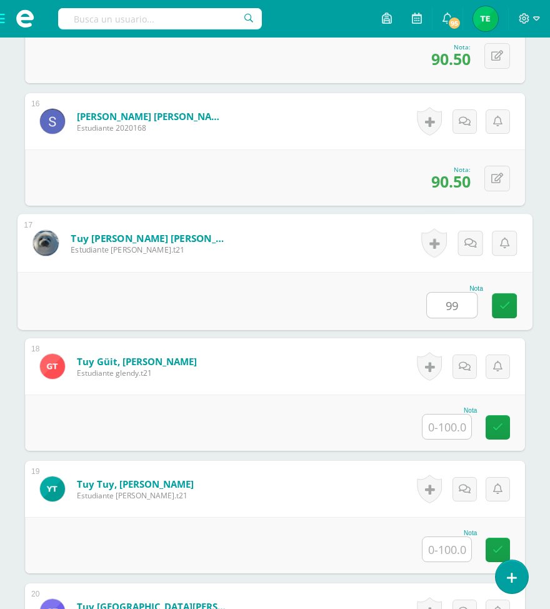
type input "99"
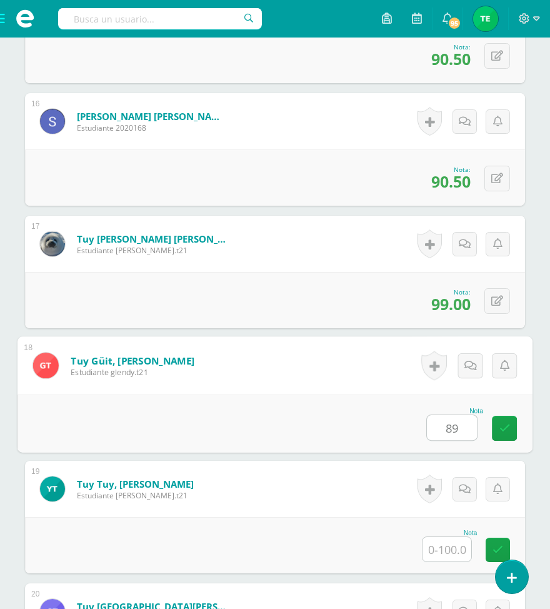
type input "89"
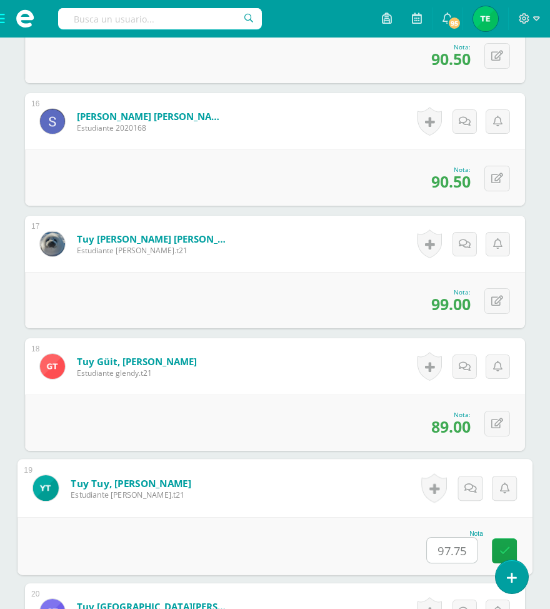
type input "97.75"
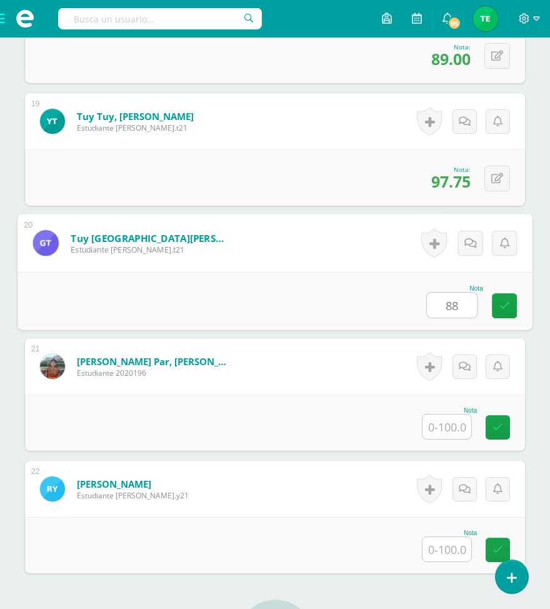
type input "88"
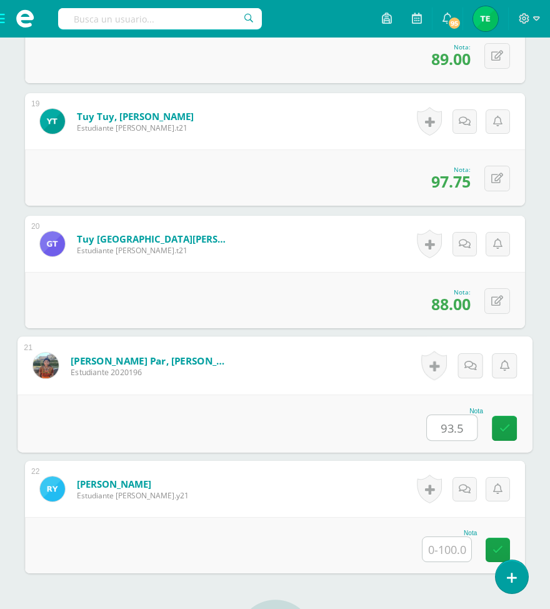
type input "93.5"
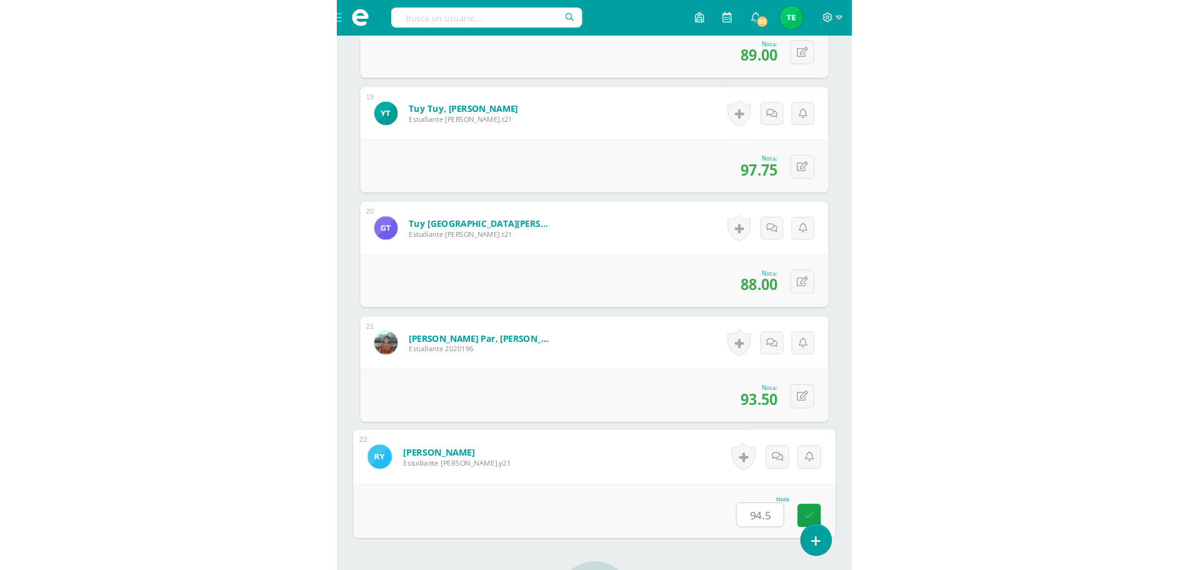
scroll to position [1763, 0]
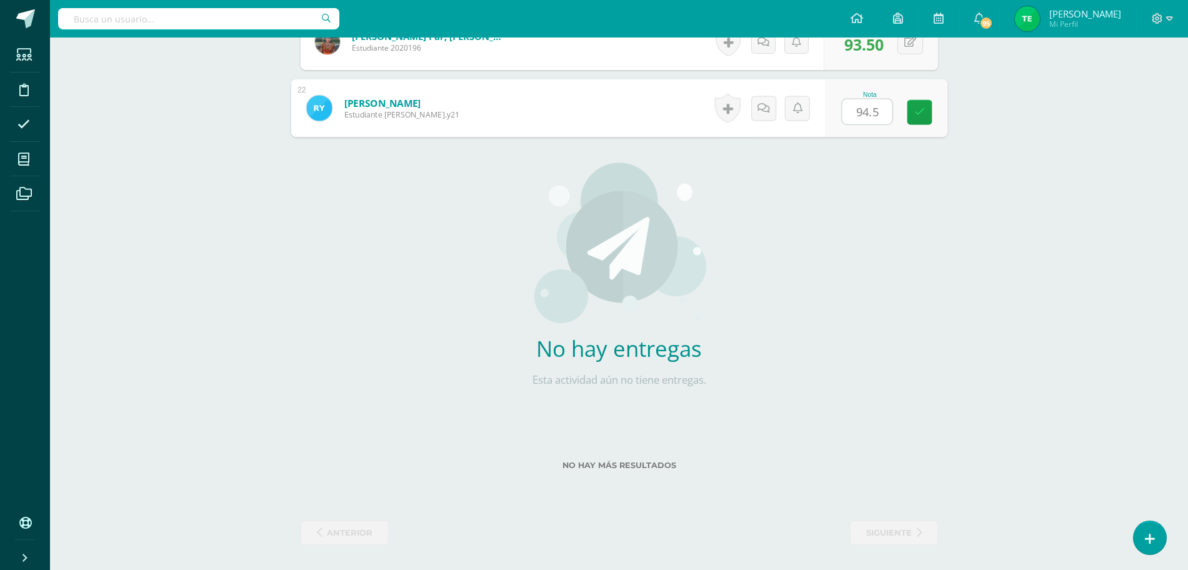
type input "94.5"
